Goal: Task Accomplishment & Management: Use online tool/utility

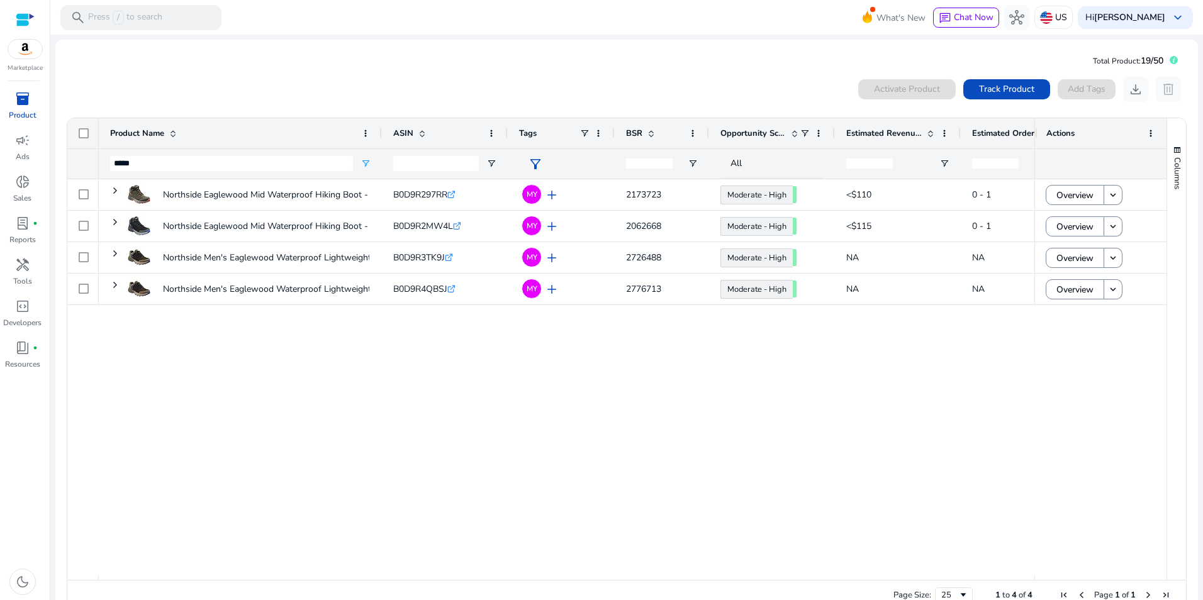
click at [769, 53] on mat-card "Total Product: 19/50 0 products selected Activate Product Track Product Add Tag…" at bounding box center [626, 334] width 1143 height 588
click at [1173, 18] on span "keyboard_arrow_down" at bounding box center [1177, 17] width 15 height 15
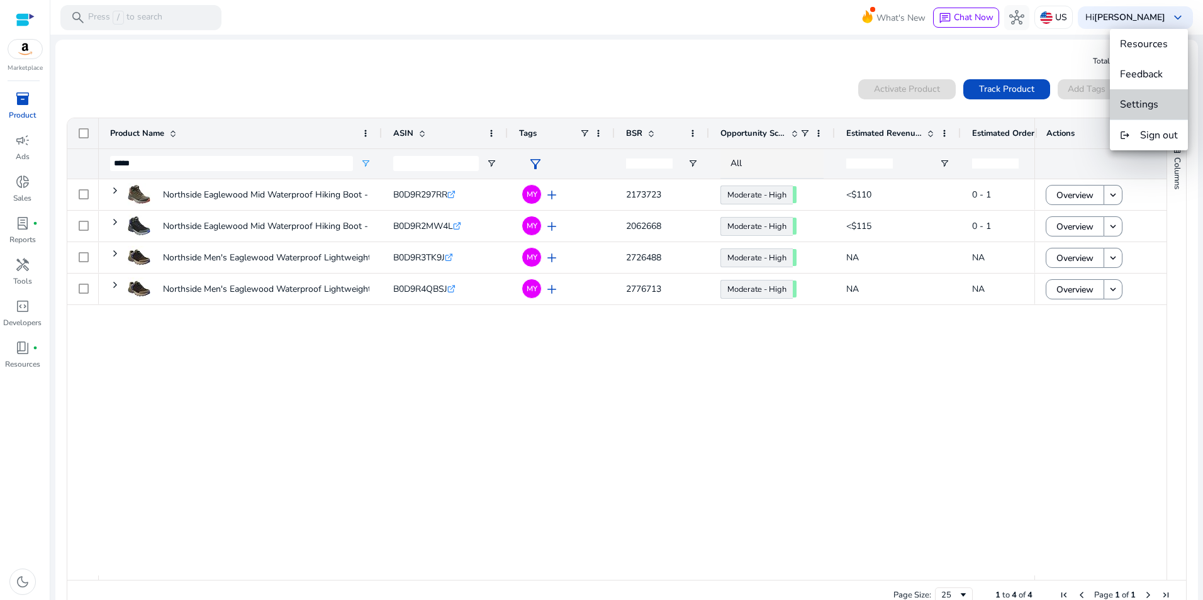
click at [1152, 104] on span "Settings" at bounding box center [1139, 105] width 38 height 14
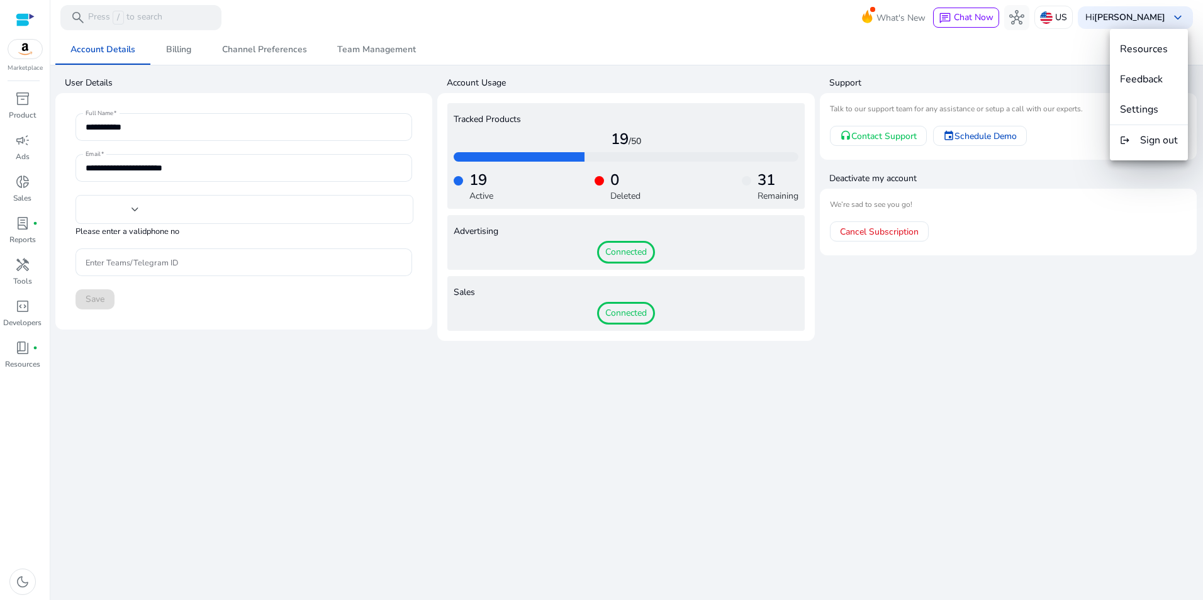
type input "**"
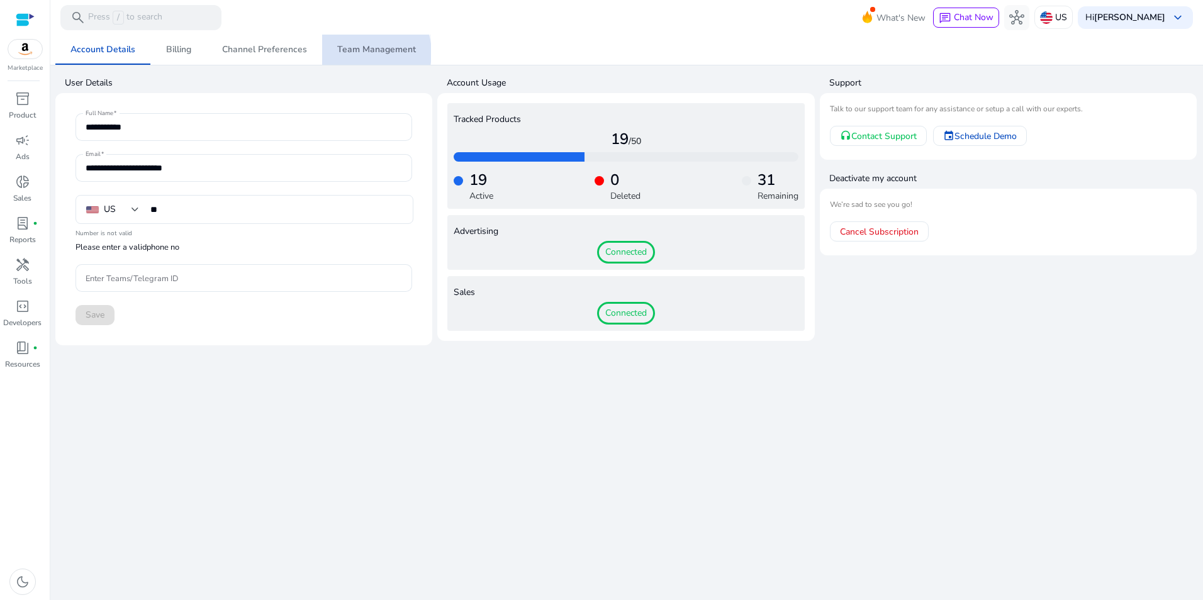
click at [362, 53] on span "Team Management" at bounding box center [376, 49] width 79 height 9
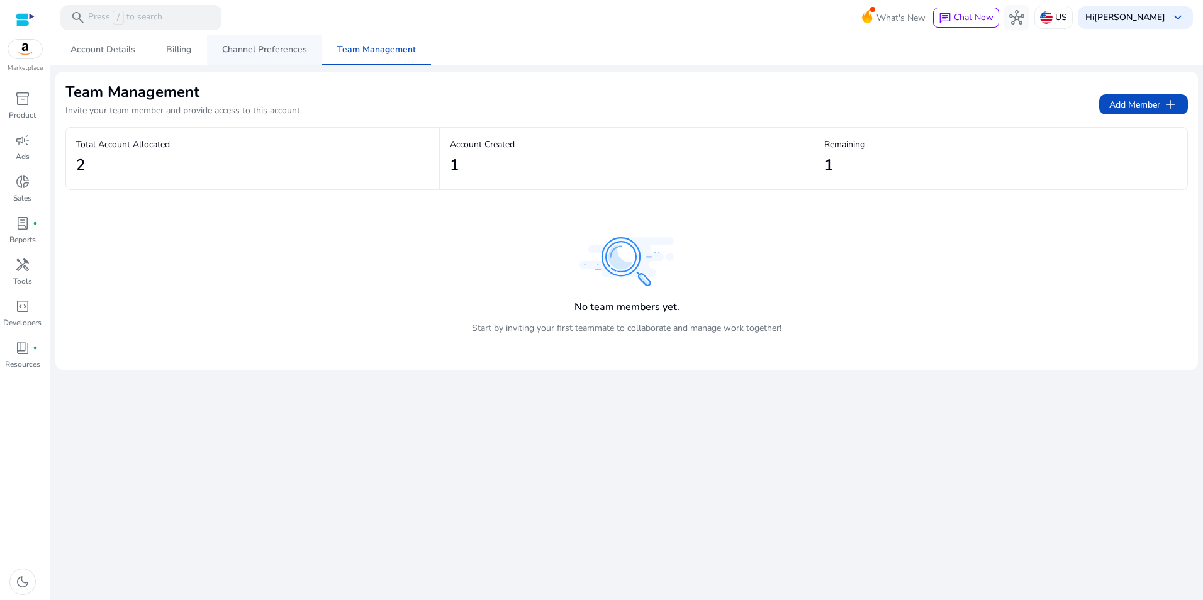
click at [286, 52] on span "Channel Preferences" at bounding box center [264, 49] width 85 height 9
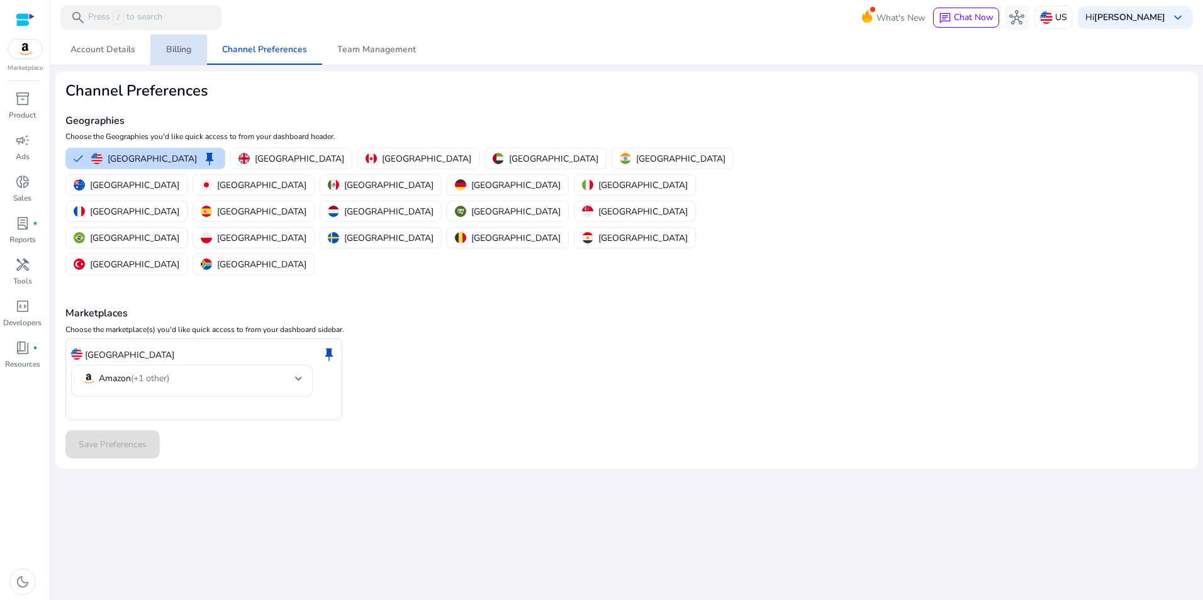
click at [169, 42] on span "Billing" at bounding box center [178, 50] width 25 height 30
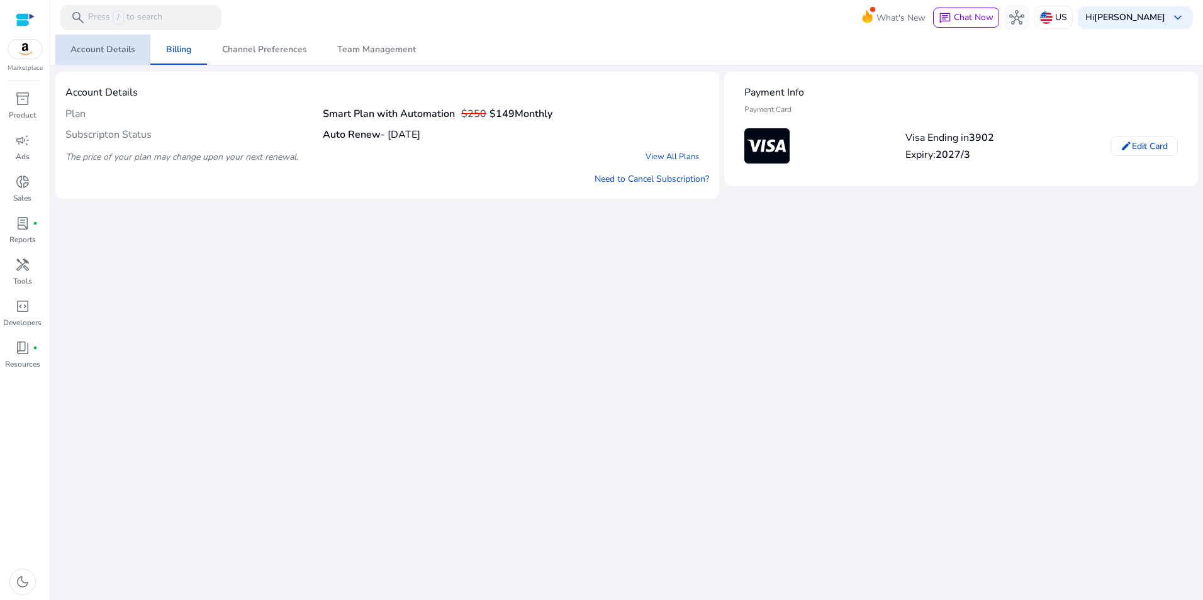
click at [116, 45] on span "Account Details" at bounding box center [102, 49] width 65 height 9
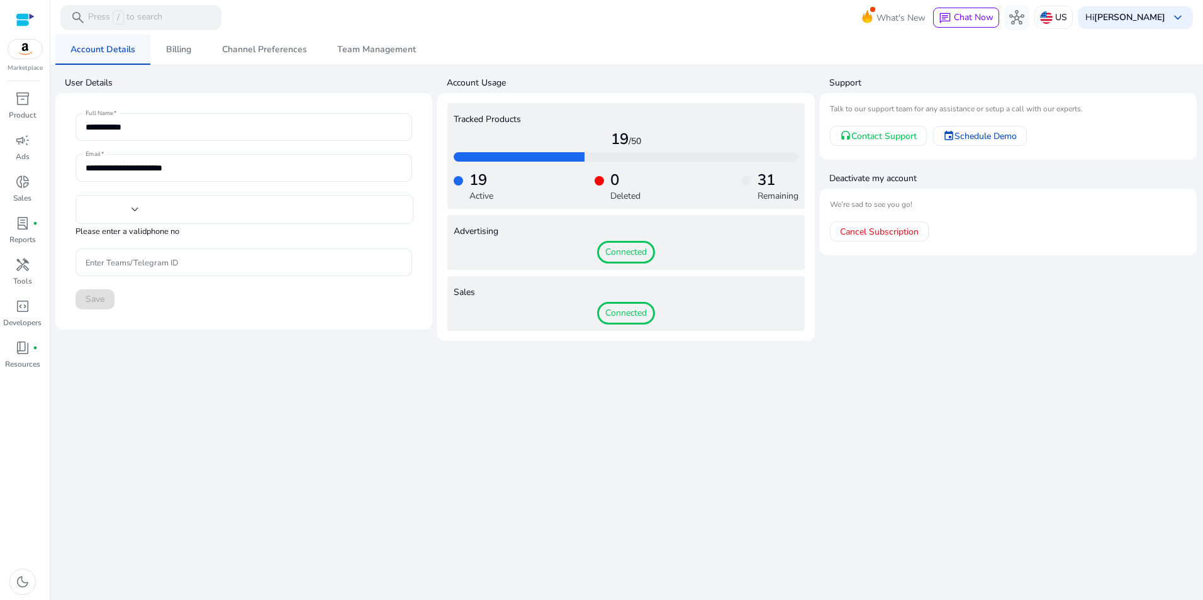
type input "**"
click at [178, 46] on span "Billing" at bounding box center [178, 49] width 25 height 9
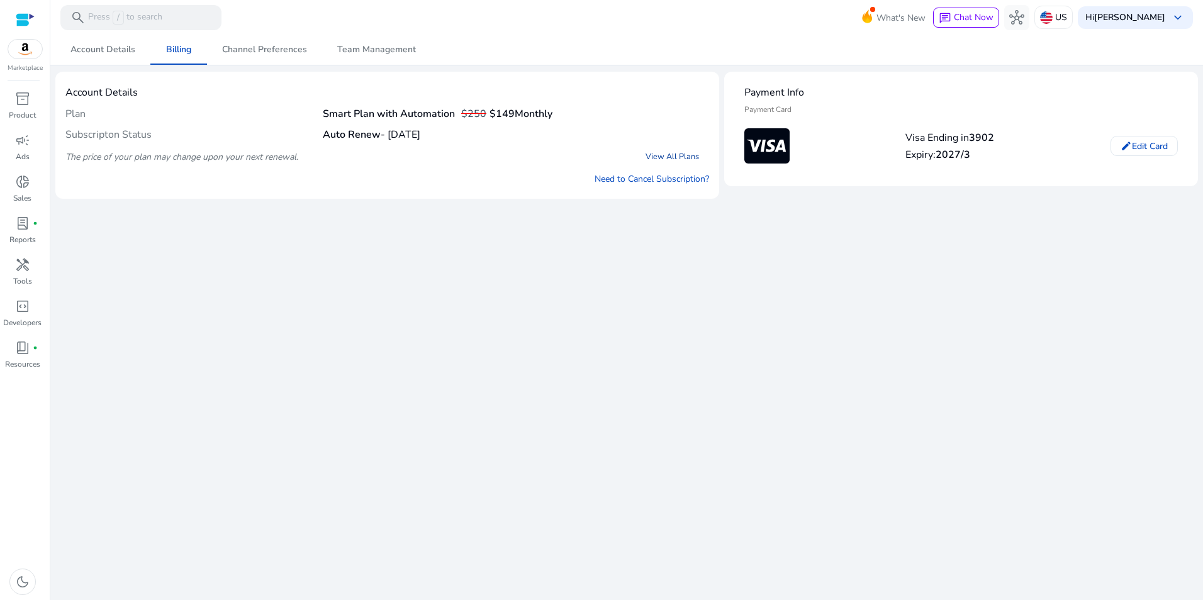
click at [686, 154] on link "View All Plans" at bounding box center [672, 156] width 74 height 23
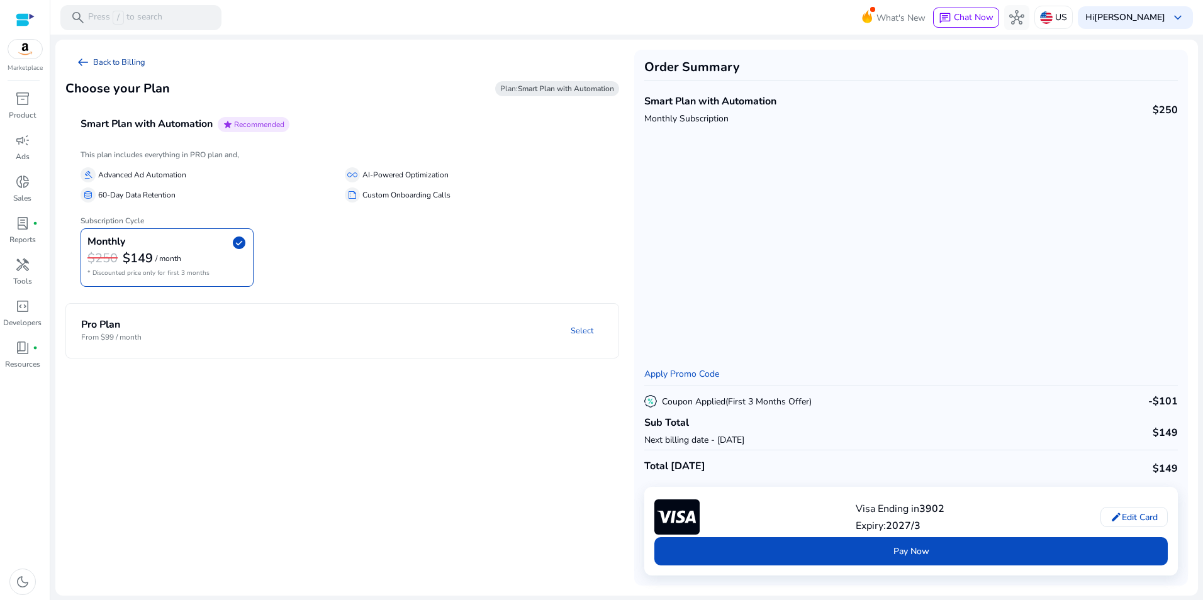
click at [81, 57] on span "arrow_left_alt" at bounding box center [82, 62] width 15 height 15
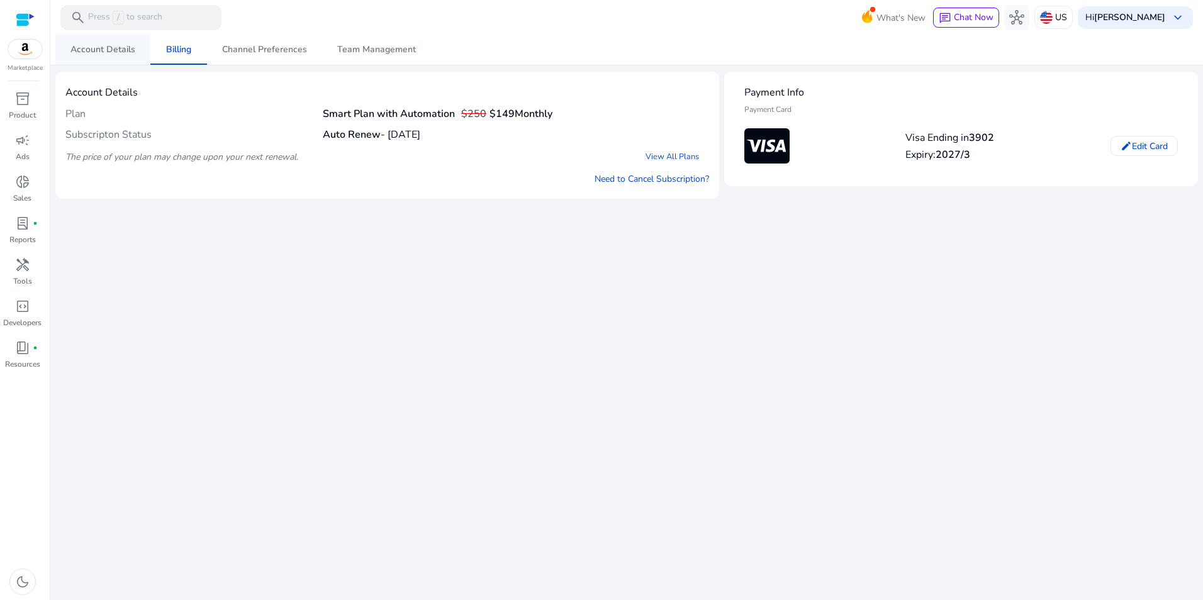
click at [100, 50] on span "Account Details" at bounding box center [102, 49] width 65 height 9
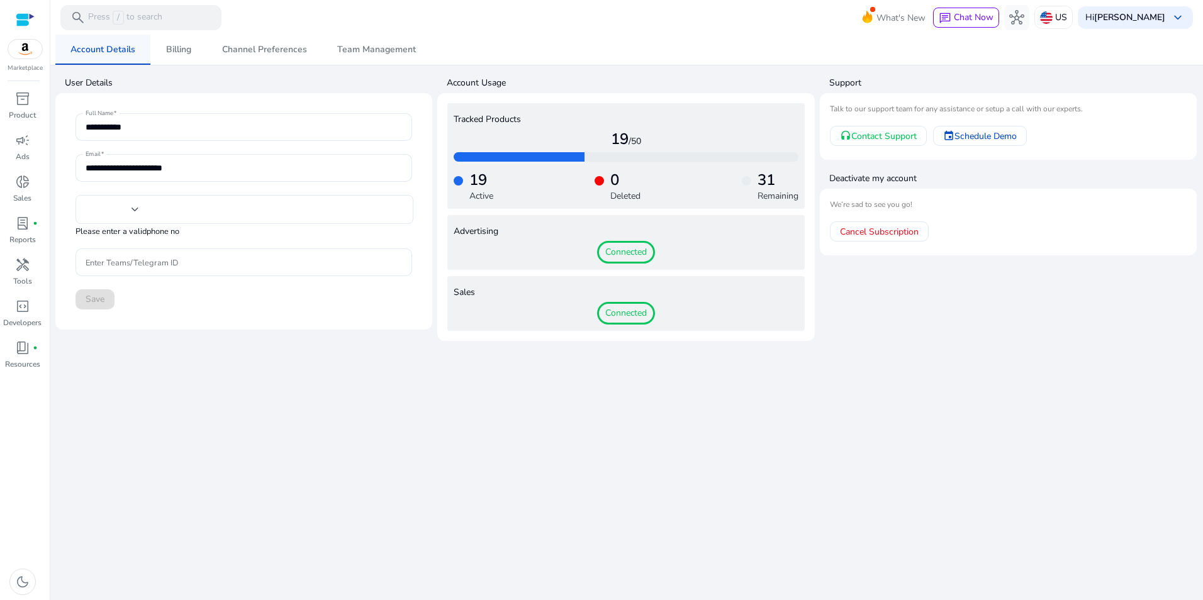
type input "**"
click at [13, 107] on div "inventory_2" at bounding box center [22, 99] width 35 height 20
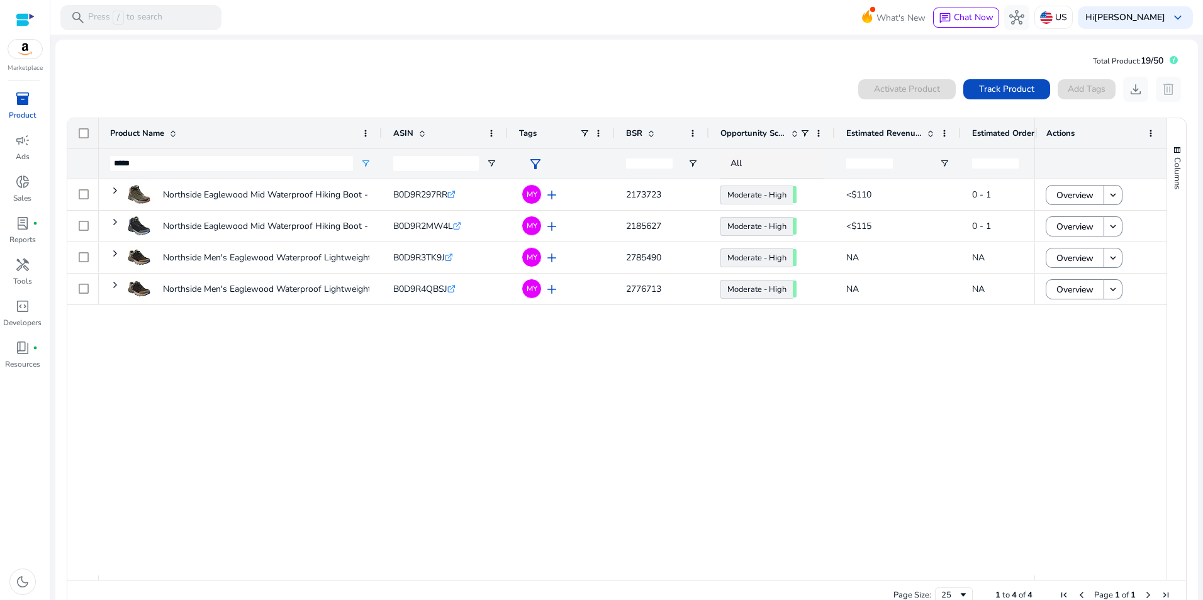
click at [422, 51] on mat-card "Total Product: 19/50 0 products selected Activate Product Track Product Add Tag…" at bounding box center [626, 334] width 1143 height 588
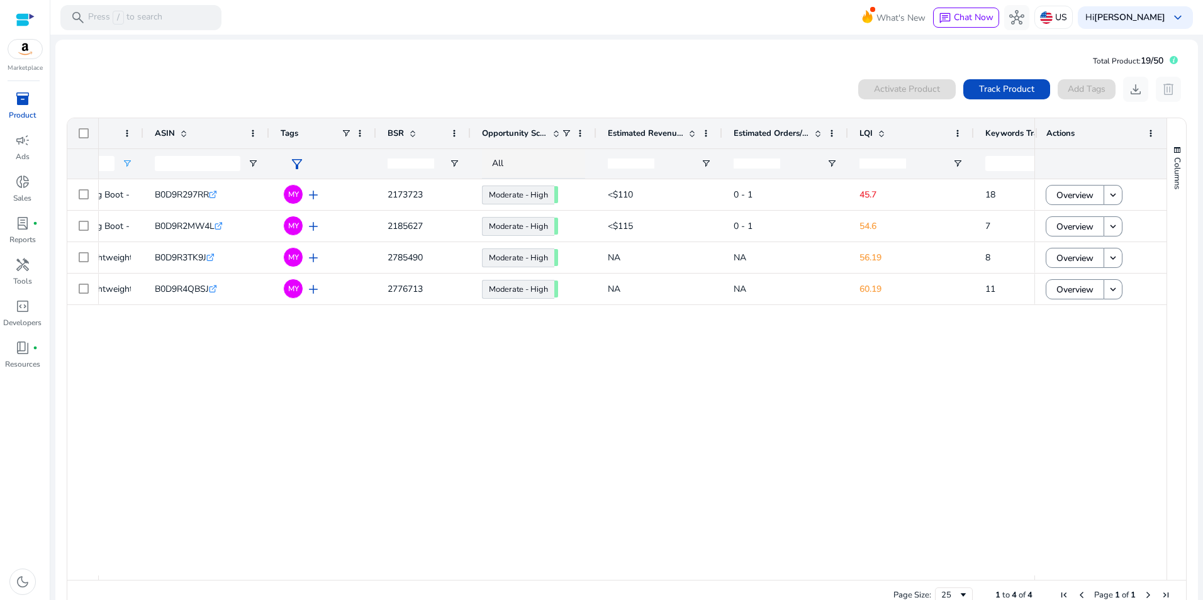
scroll to position [0, 249]
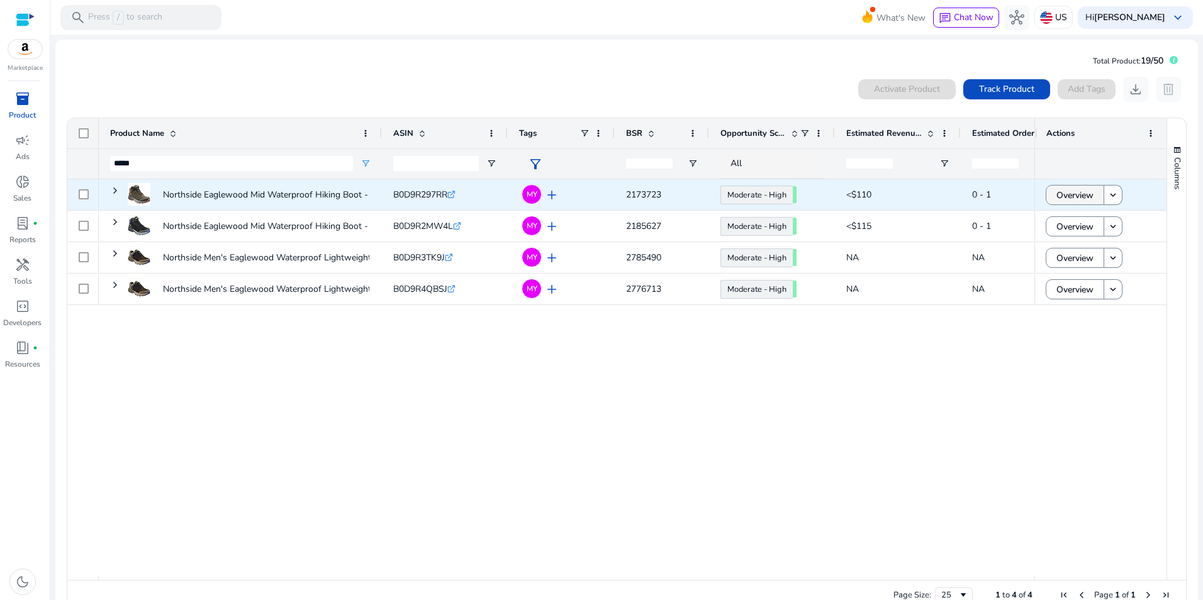
click at [1056, 204] on span "Overview" at bounding box center [1074, 195] width 37 height 26
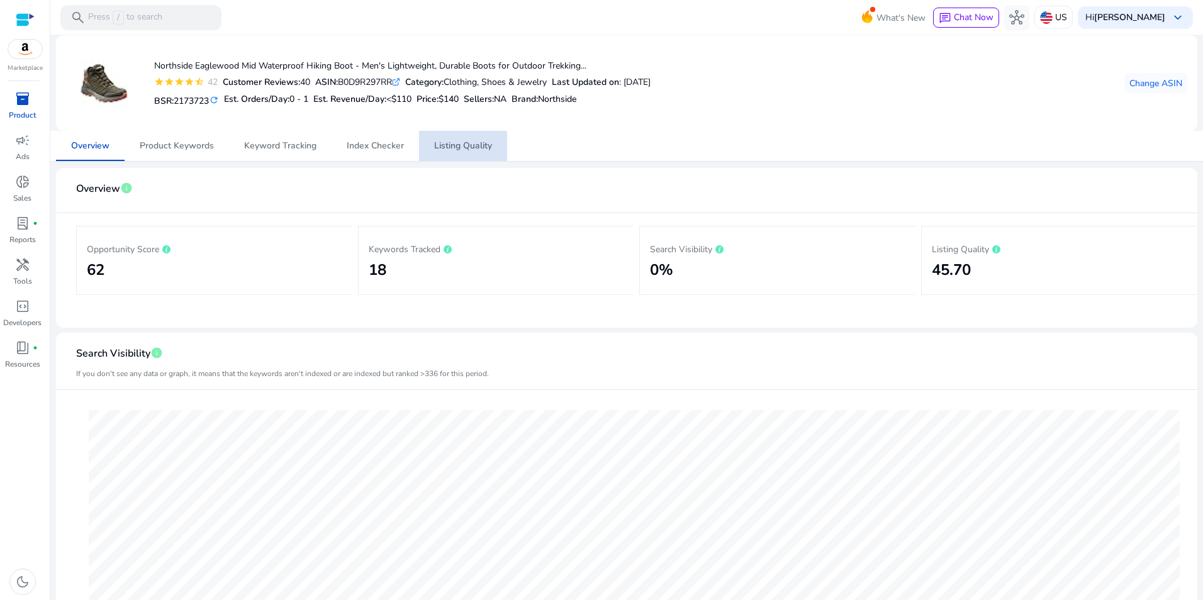
click at [444, 138] on span "Listing Quality" at bounding box center [463, 146] width 58 height 30
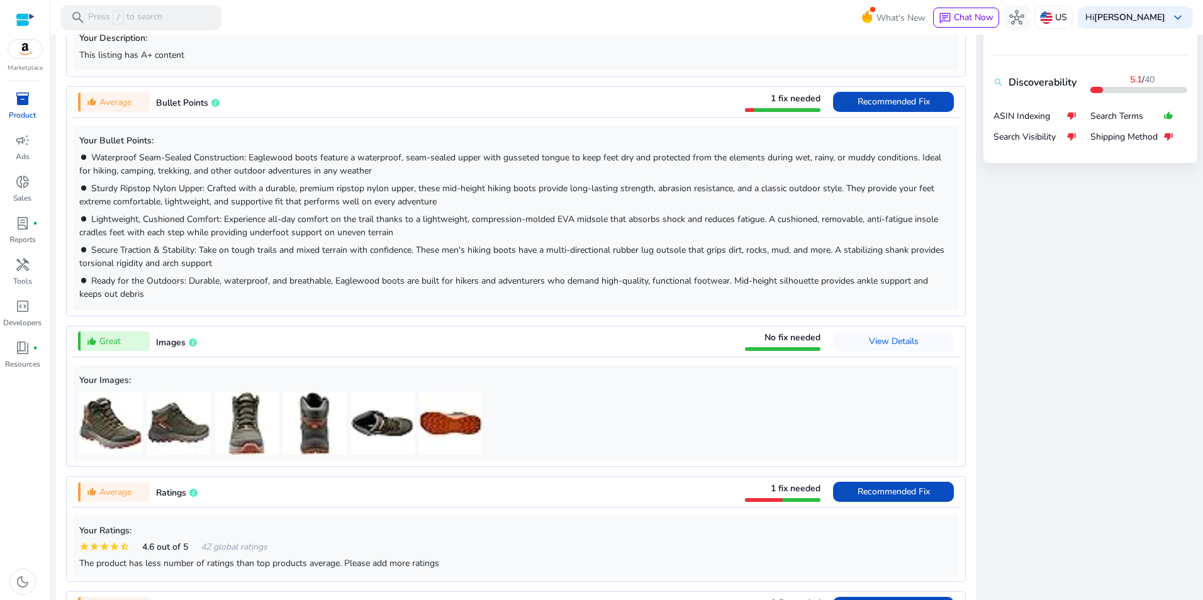
click at [881, 72] on div "Your Description: This listing has A+ content" at bounding box center [516, 45] width 886 height 62
click at [879, 89] on span at bounding box center [893, 102] width 121 height 30
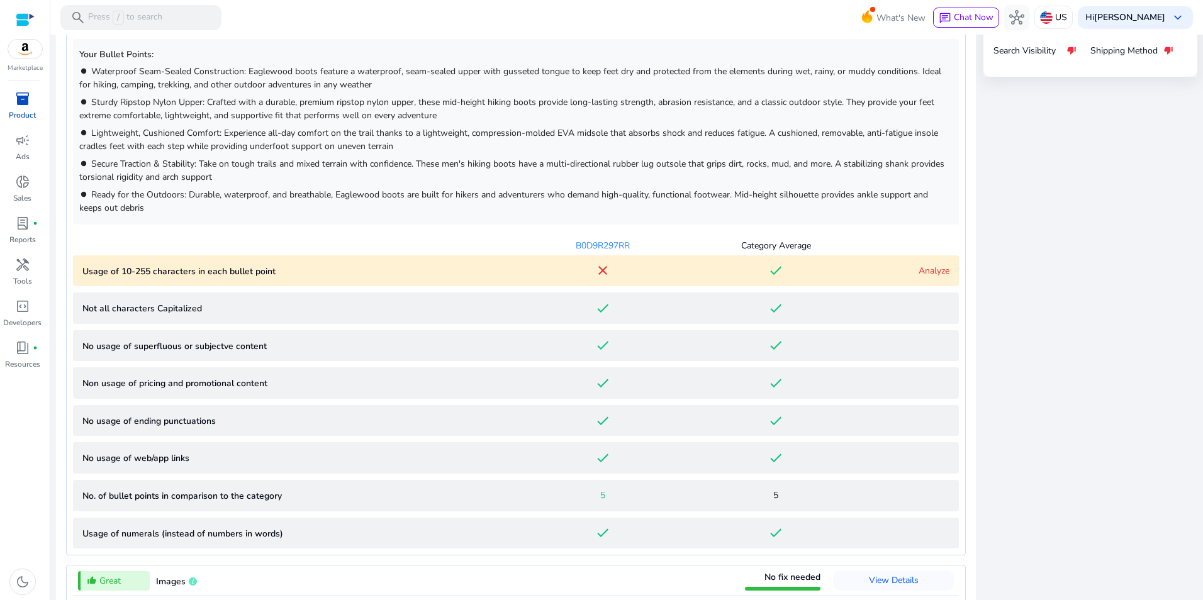
click at [920, 271] on link "Analyze" at bounding box center [934, 271] width 31 height 12
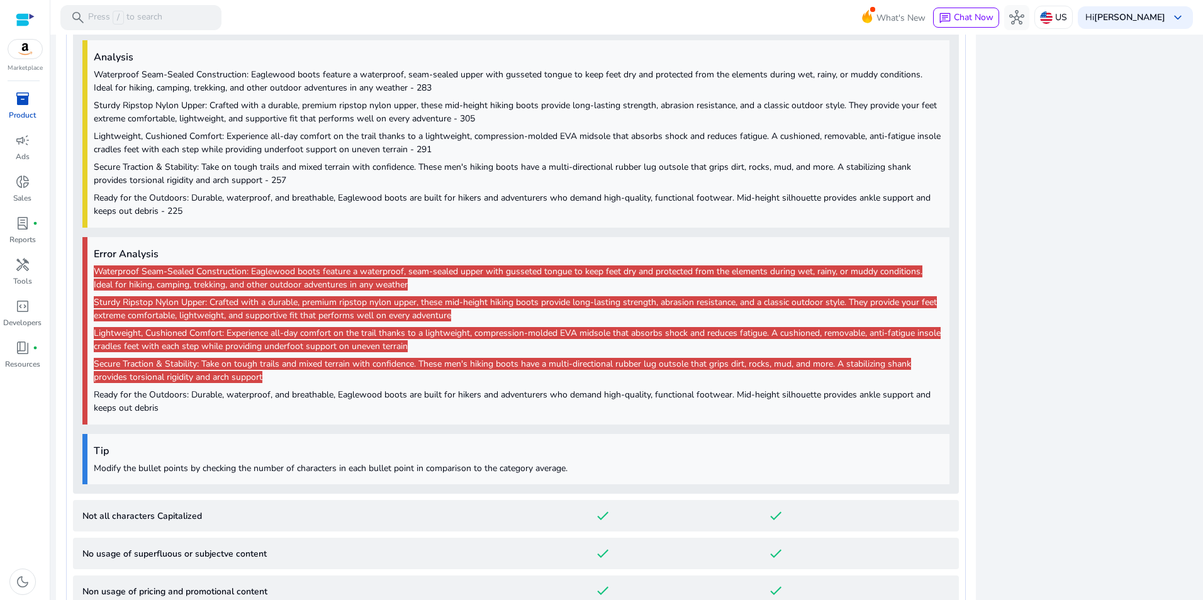
click at [717, 358] on span "Secure Traction & Stability: Take on tough trails and mixed terrain with confid…" at bounding box center [502, 370] width 817 height 25
click at [536, 373] on p "Secure Traction & Stability: Take on tough trails and mixed terrain with confid…" at bounding box center [518, 370] width 849 height 26
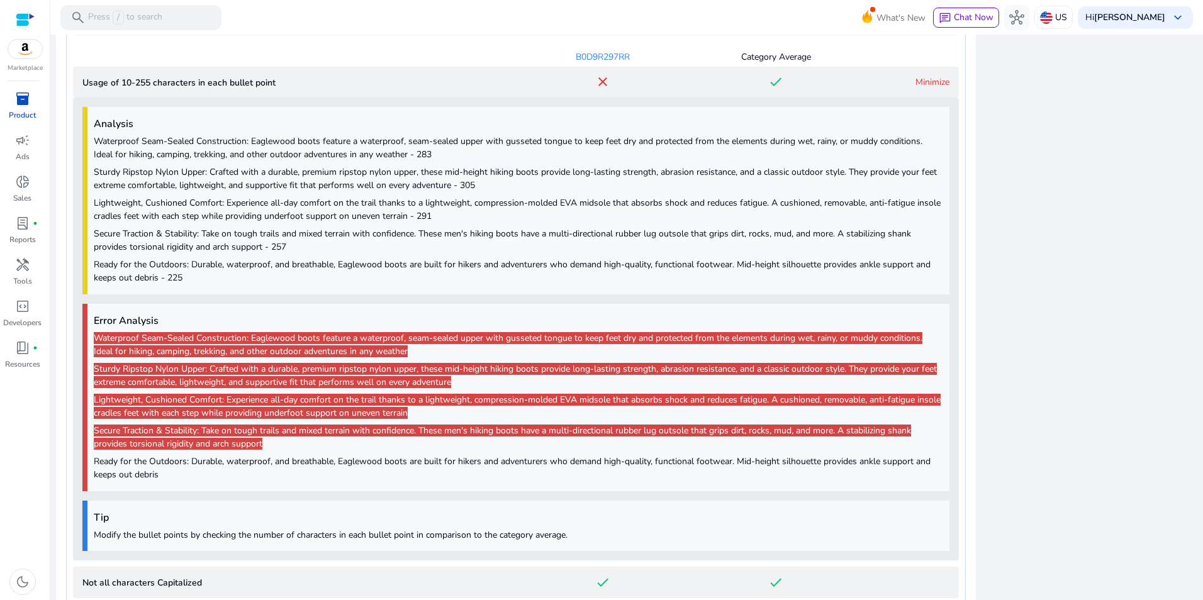
click at [924, 79] on link "Minimize" at bounding box center [932, 82] width 34 height 12
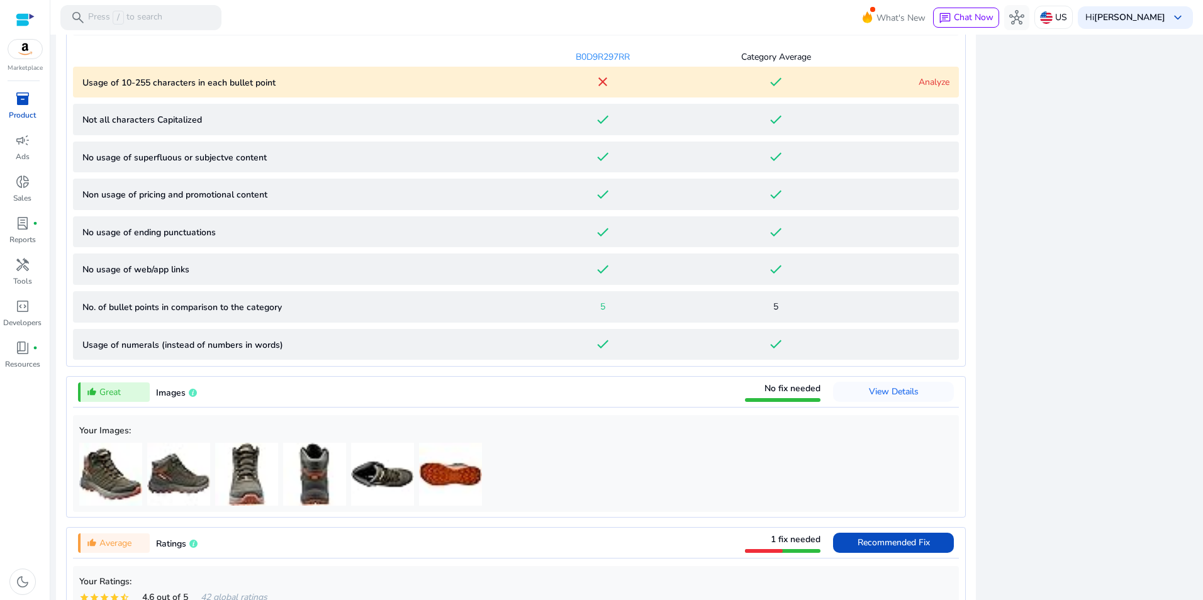
click at [924, 79] on link "Analyze" at bounding box center [934, 82] width 31 height 12
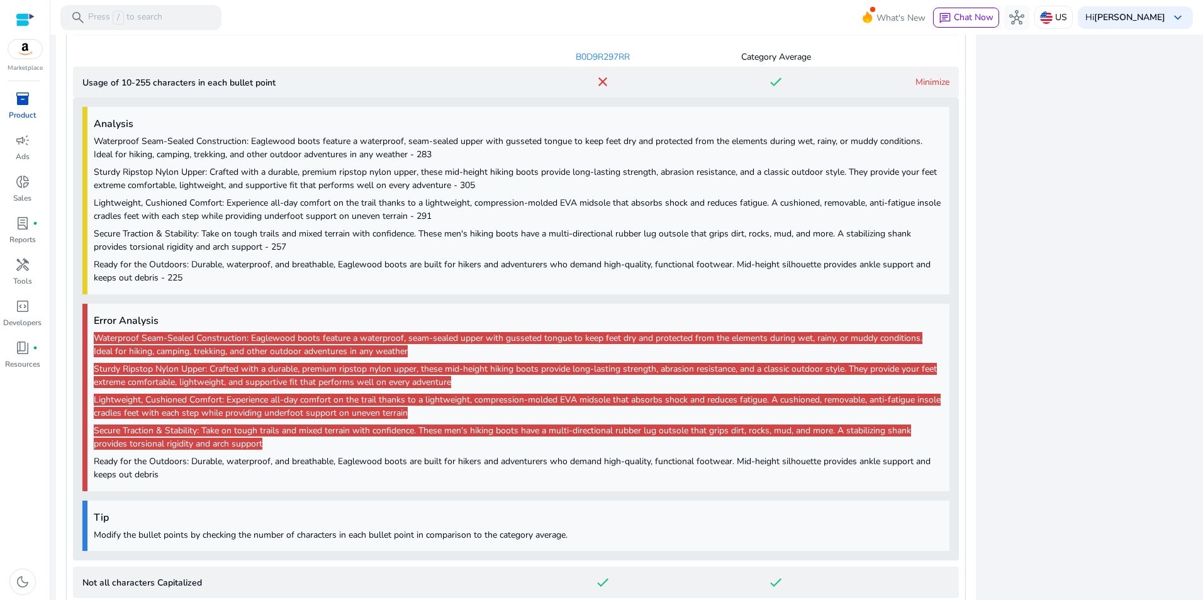
scroll to position [972, 0]
